Goal: Information Seeking & Learning: Learn about a topic

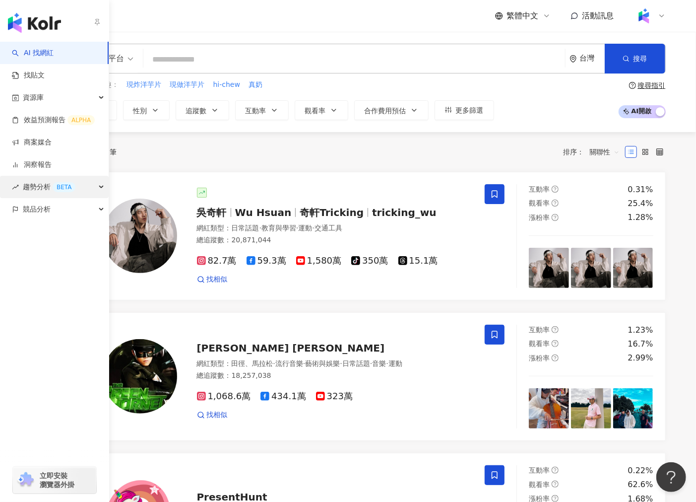
click at [98, 186] on div "趨勢分析 BETA" at bounding box center [54, 187] width 109 height 22
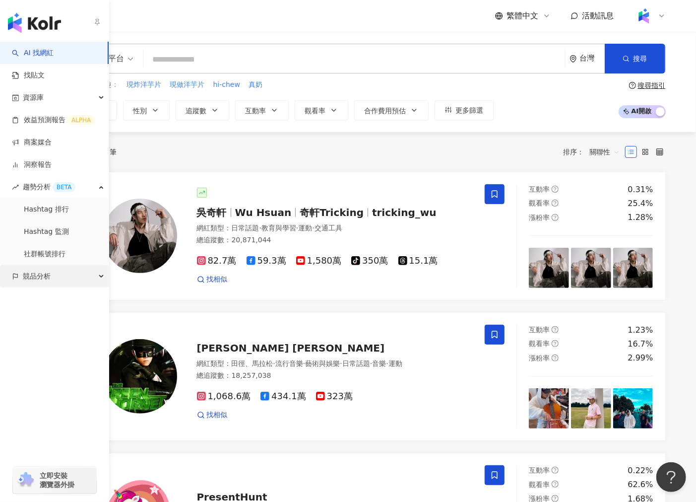
click at [100, 278] on div "競品分析" at bounding box center [54, 276] width 109 height 22
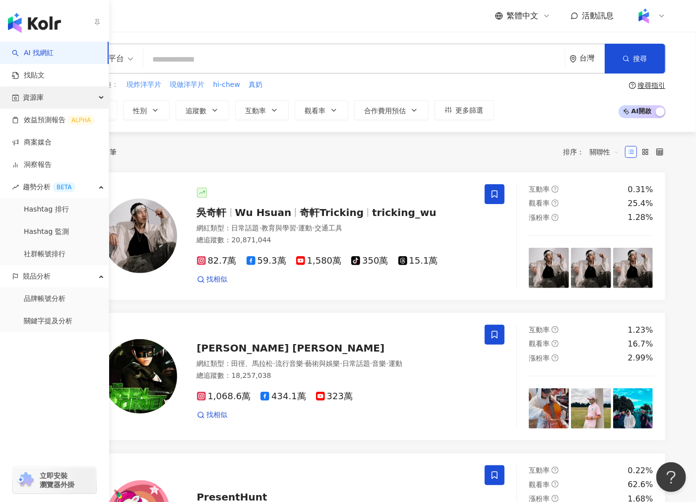
click at [97, 98] on div "資源庫" at bounding box center [54, 97] width 109 height 22
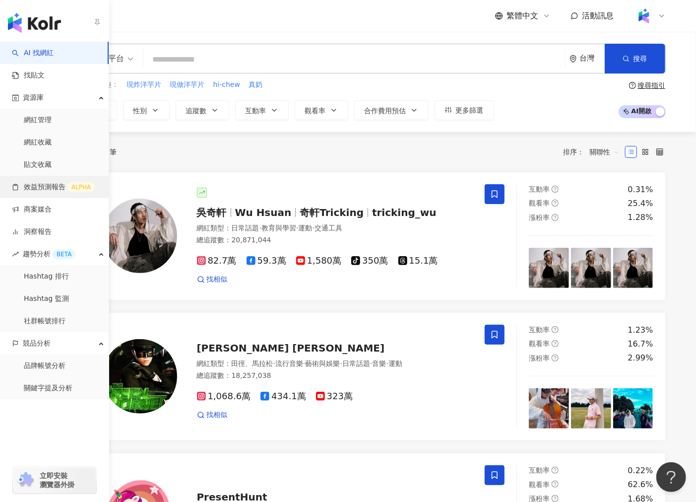
click at [84, 192] on link "效益預測報告 ALPHA" at bounding box center [53, 187] width 83 height 10
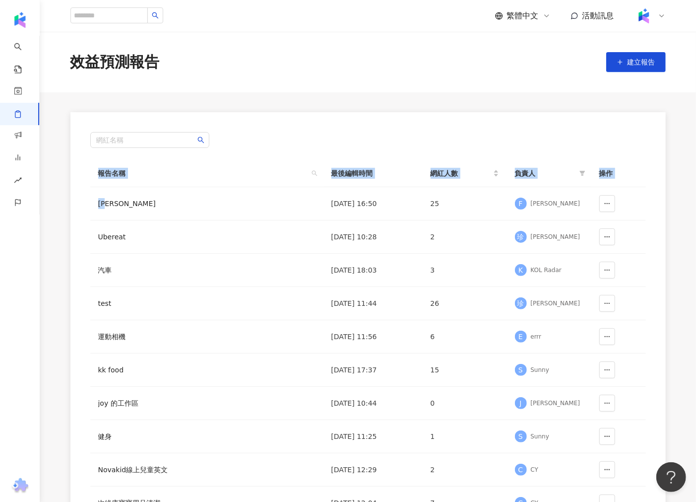
drag, startPoint x: 213, startPoint y: 200, endPoint x: 326, endPoint y: 110, distance: 144.0
click at [326, 110] on main "效益預測報告 建立報告 網紅名稱 報告名稱 最後編輯時間 網紅人數 負責人 操作 凱夢 2025/9/5 16:50 25 F Finn Yeh Uberea…" at bounding box center [368, 301] width 656 height 539
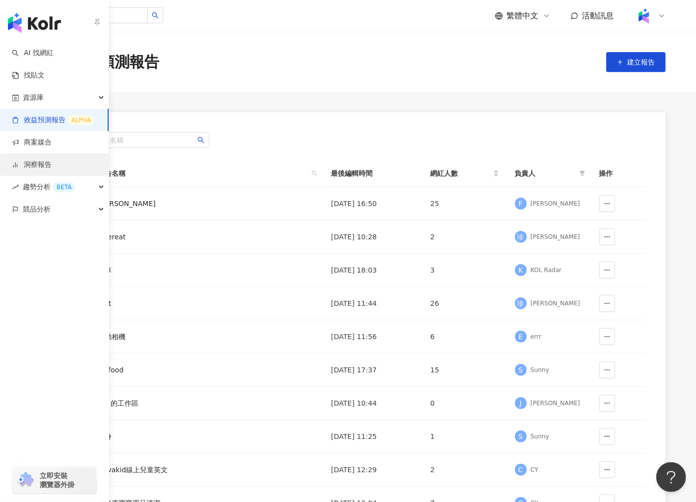
click at [52, 167] on link "洞察報告" at bounding box center [32, 165] width 40 height 10
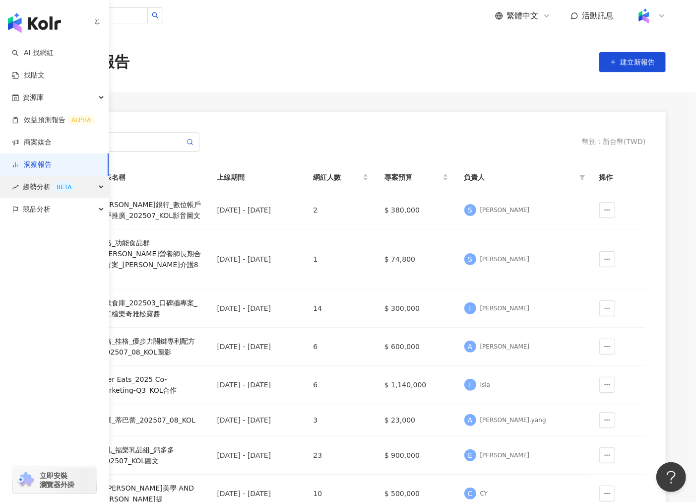
click at [97, 185] on div "趨勢分析 BETA" at bounding box center [54, 187] width 109 height 22
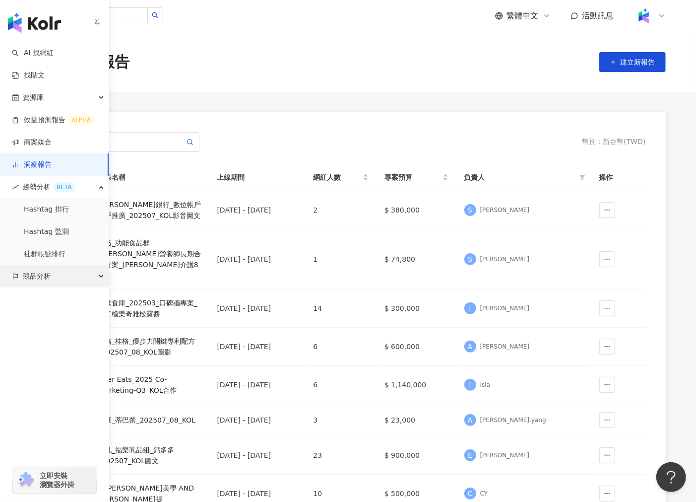
click at [100, 276] on icon "button" at bounding box center [102, 276] width 5 height 0
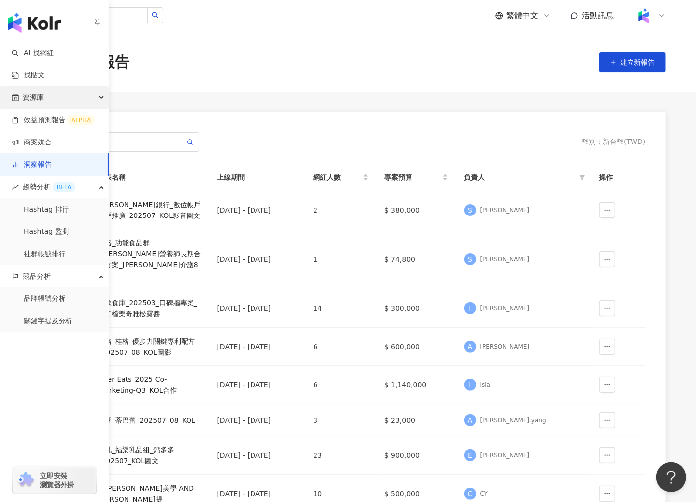
click at [100, 98] on icon "button" at bounding box center [102, 98] width 5 height 0
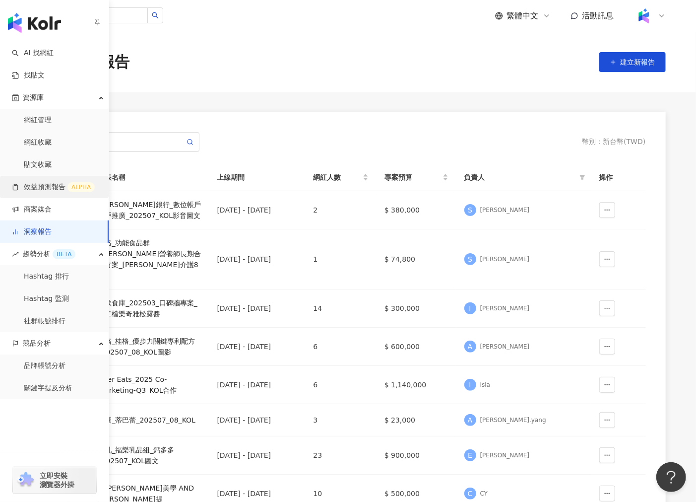
click at [47, 189] on link "效益預測報告 ALPHA" at bounding box center [53, 187] width 83 height 10
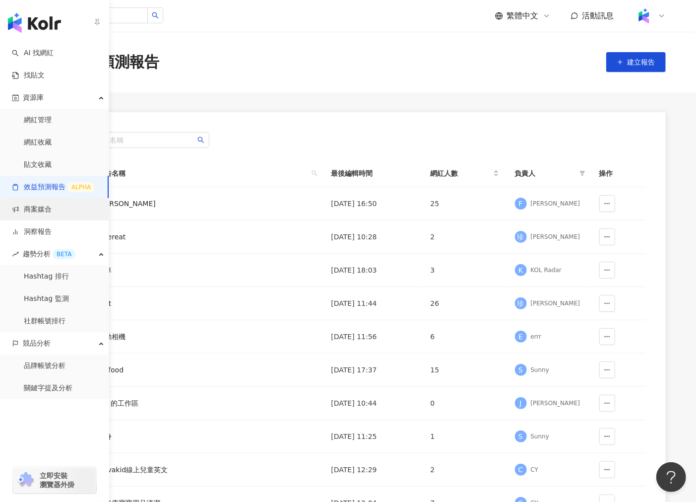
click at [52, 214] on link "商案媒合" at bounding box center [32, 209] width 40 height 10
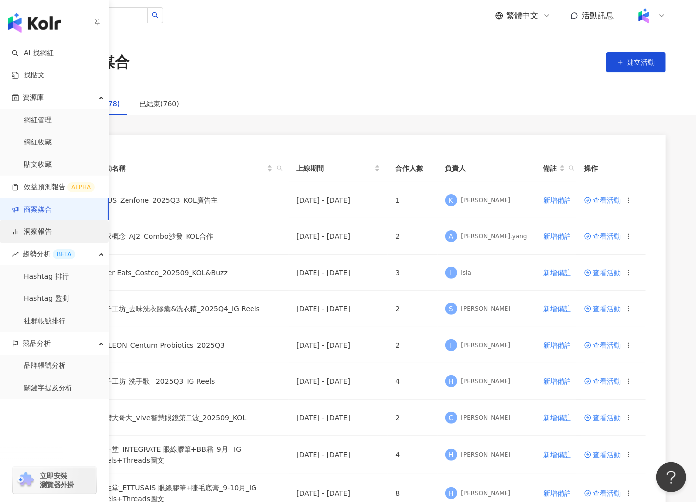
click at [52, 231] on link "洞察報告" at bounding box center [32, 232] width 40 height 10
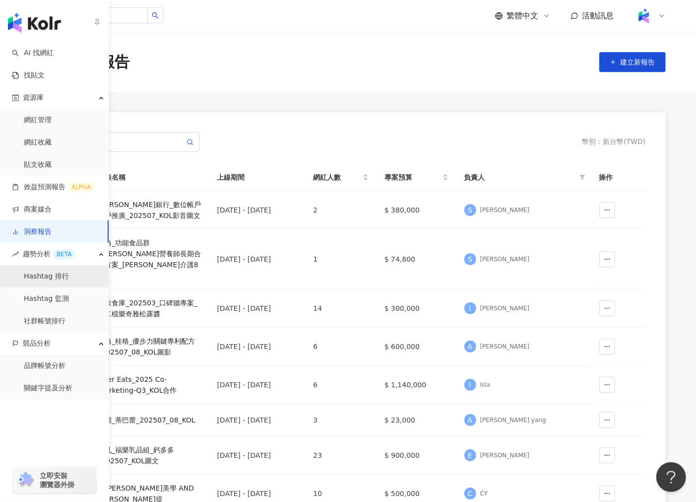
click at [69, 276] on link "Hashtag 排行" at bounding box center [46, 276] width 45 height 10
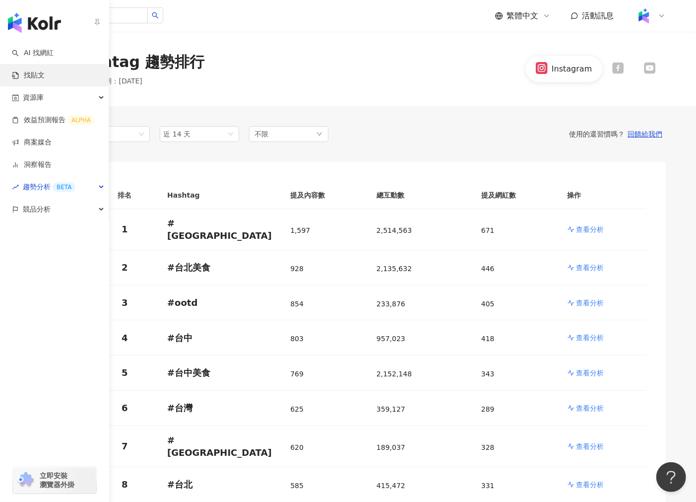
click at [45, 75] on link "找貼文" at bounding box center [28, 75] width 33 height 10
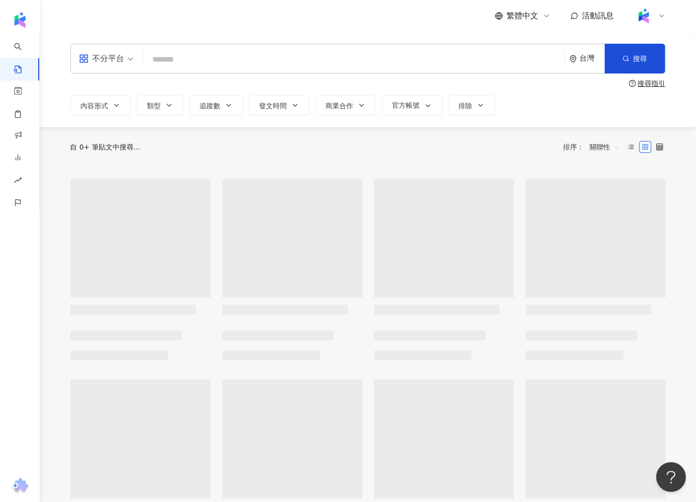
click at [194, 58] on input "search" at bounding box center [354, 59] width 414 height 21
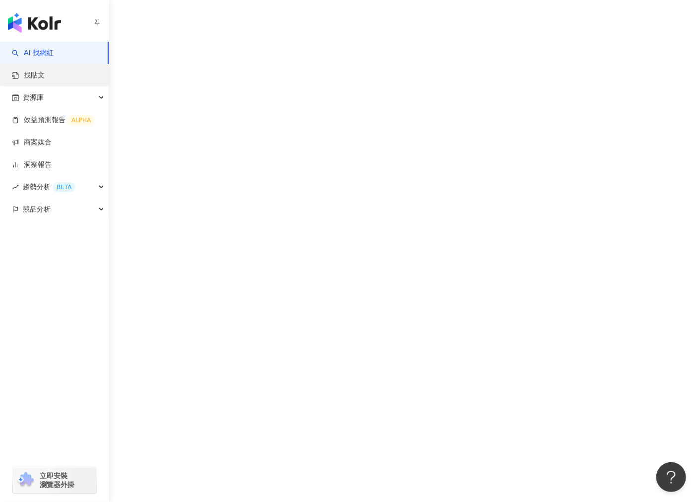
click at [33, 77] on link "找貼文" at bounding box center [28, 75] width 33 height 10
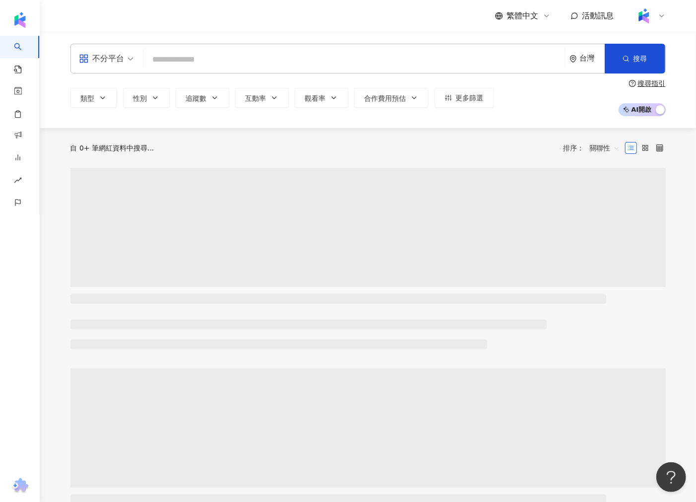
click at [197, 63] on input "search" at bounding box center [354, 59] width 414 height 19
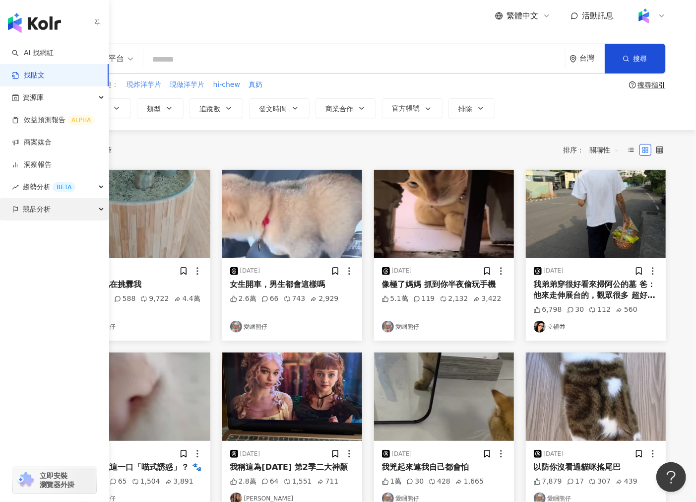
click at [95, 207] on div "競品分析" at bounding box center [54, 209] width 109 height 22
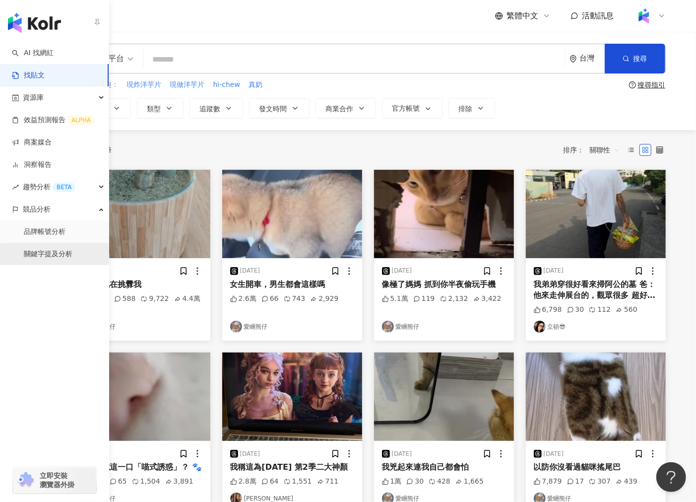
click at [56, 252] on link "關鍵字提及分析" at bounding box center [48, 254] width 49 height 10
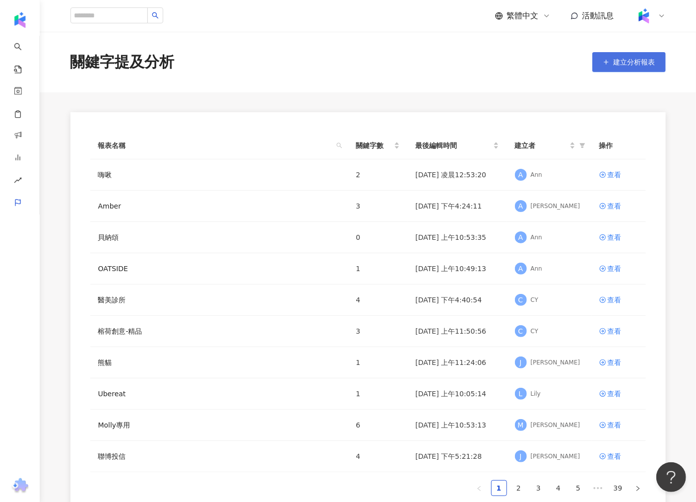
click at [627, 64] on span "建立分析報表" at bounding box center [635, 62] width 42 height 8
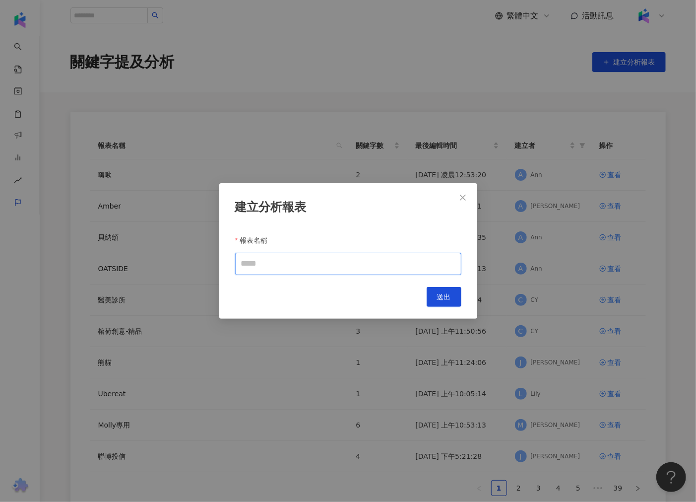
click at [310, 270] on input "報表名稱" at bounding box center [348, 264] width 226 height 22
type input "***"
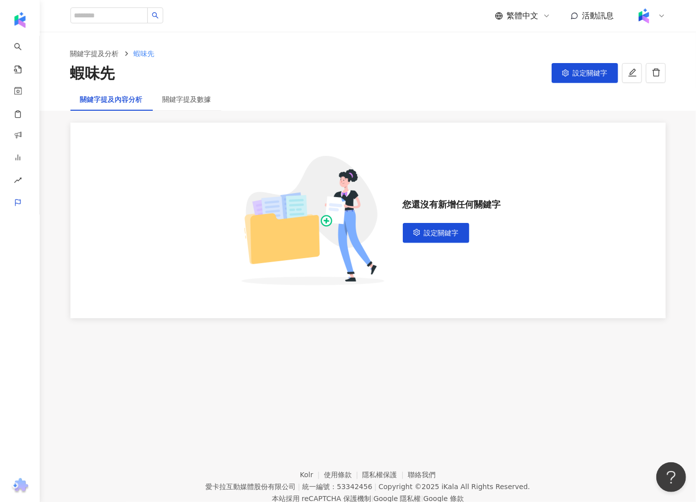
click at [582, 61] on div "關鍵字提及分析 蝦味先 蝦味先 設定關鍵字" at bounding box center [368, 66] width 635 height 36
click at [582, 70] on span "設定關鍵字" at bounding box center [590, 73] width 35 height 8
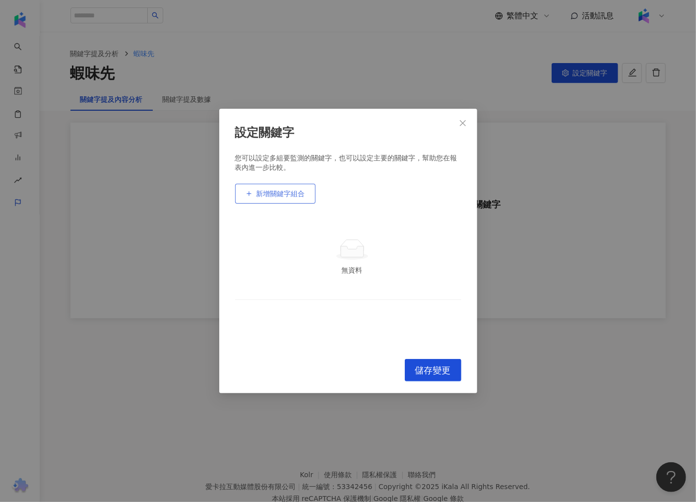
click at [286, 199] on button "新增關鍵字組合" at bounding box center [275, 194] width 80 height 20
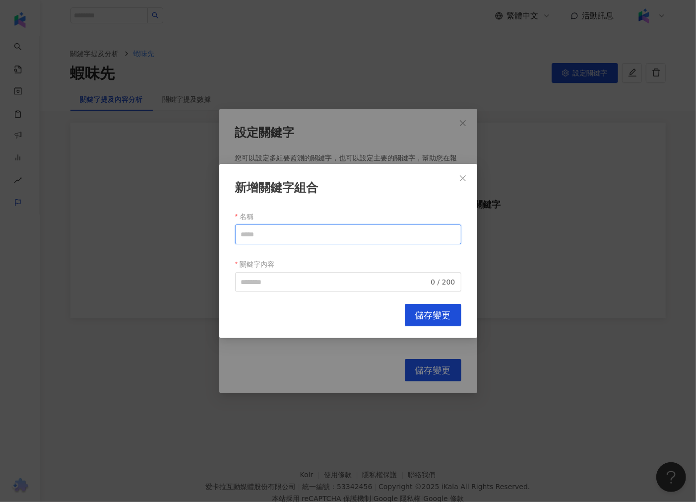
click at [305, 235] on input "名稱" at bounding box center [348, 234] width 226 height 20
type input "***"
click at [429, 317] on span "儲存變更" at bounding box center [433, 315] width 36 height 11
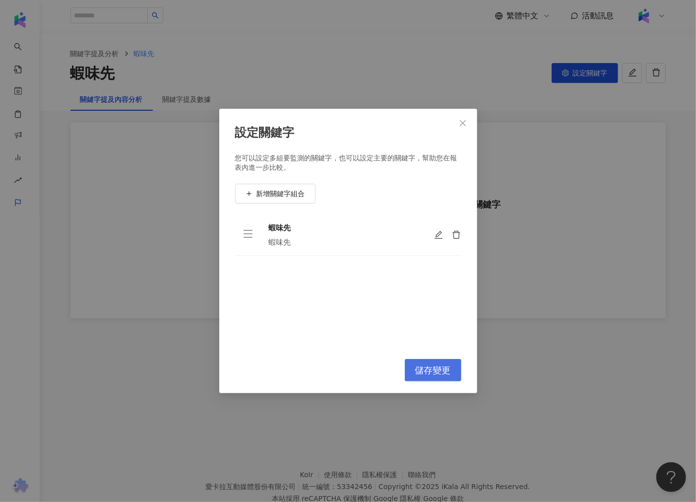
click at [427, 375] on span "儲存變更" at bounding box center [433, 370] width 36 height 11
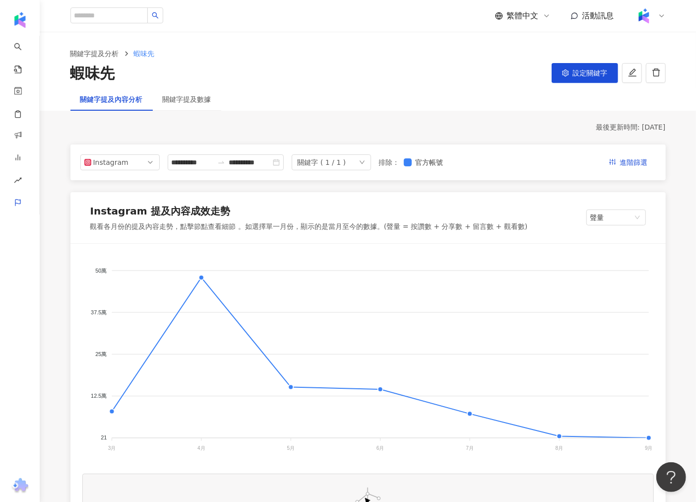
click at [371, 159] on div "關鍵字 ( 1 / 1 )" at bounding box center [331, 162] width 79 height 16
click at [269, 170] on div "**********" at bounding box center [226, 162] width 116 height 16
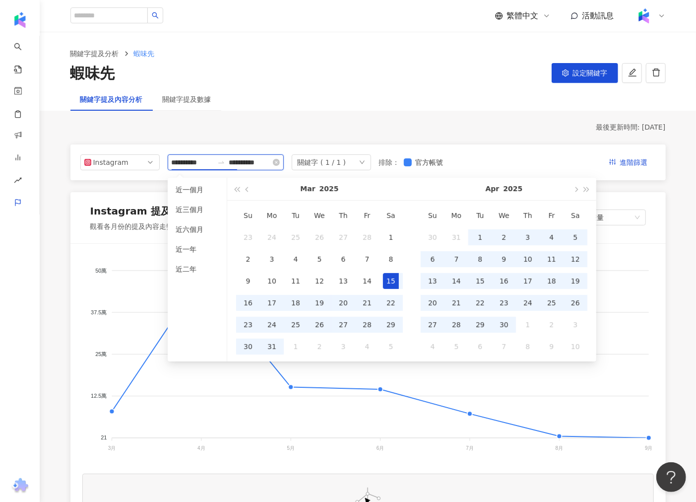
click at [266, 163] on input "**********" at bounding box center [250, 162] width 42 height 11
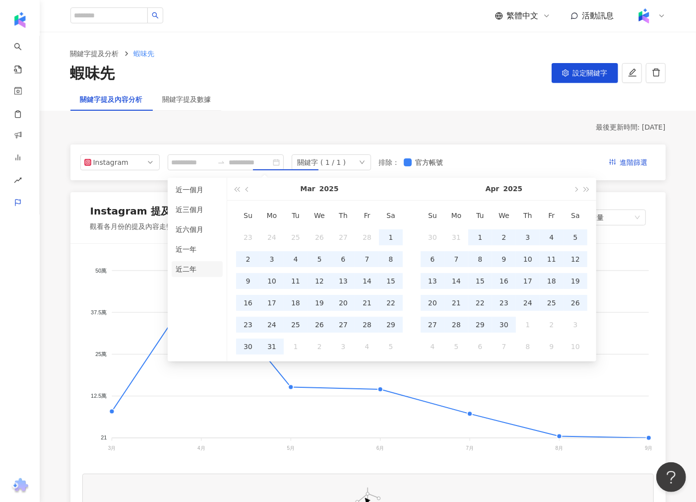
click at [192, 270] on li "近二年" at bounding box center [197, 269] width 51 height 16
type input "**********"
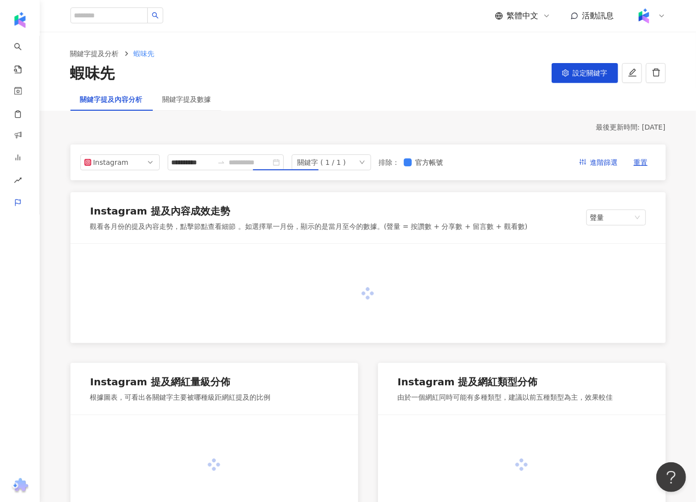
type input "**********"
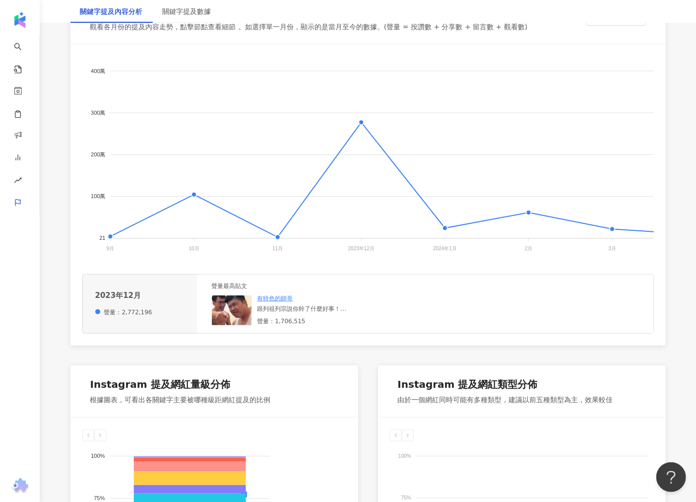
scroll to position [220, 0]
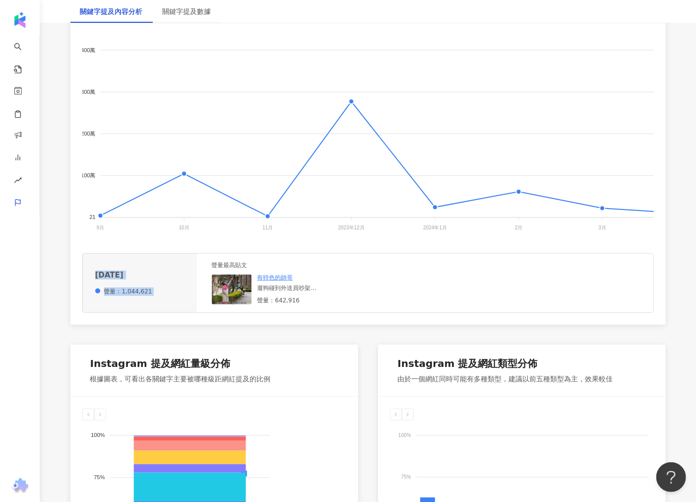
scroll to position [0, 0]
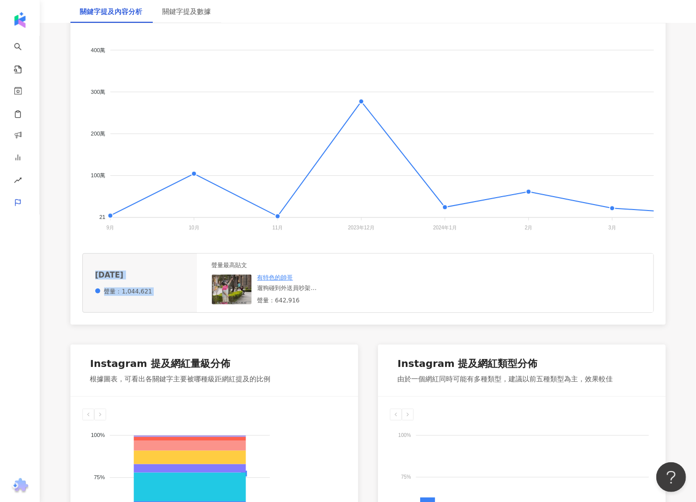
drag, startPoint x: 209, startPoint y: 241, endPoint x: 167, endPoint y: 250, distance: 43.1
click at [170, 251] on div "400萬 400萬 300萬 300萬 200萬 200萬 100萬 100萬 21 21 9月 9月 10月 10月 11月 11月 2023年12月 20…" at bounding box center [367, 173] width 595 height 301
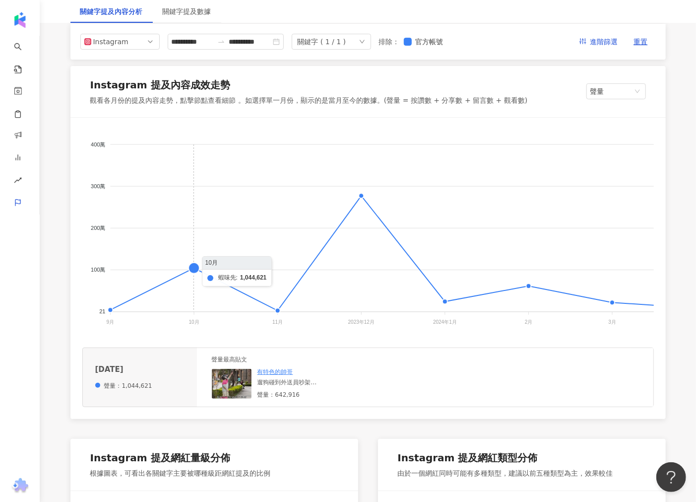
scroll to position [125, 0]
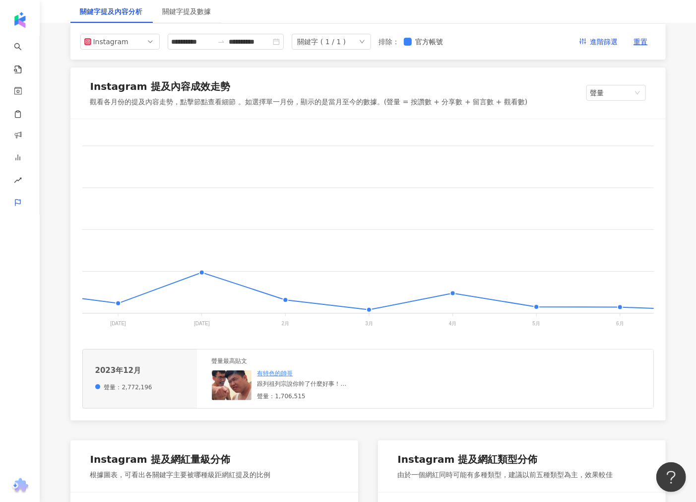
scroll to position [0, 1245]
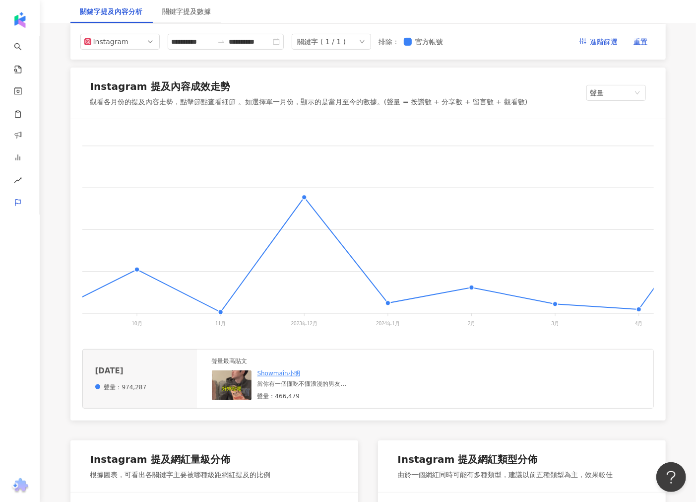
scroll to position [0, 0]
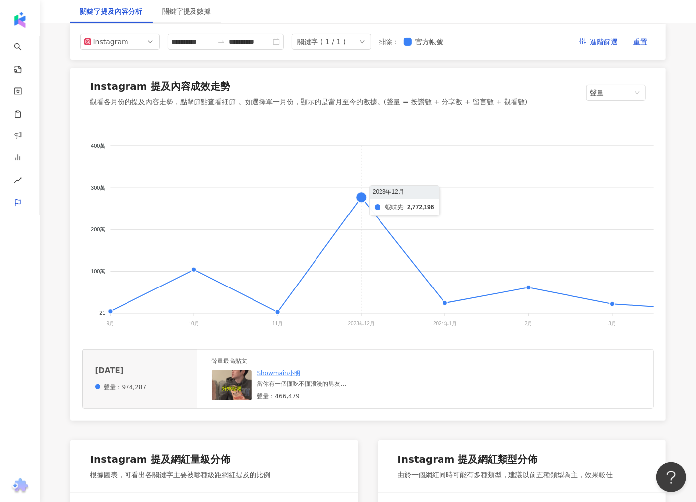
click at [275, 377] on link "有特色的帥哥" at bounding box center [275, 373] width 36 height 7
